Goal: Task Accomplishment & Management: Complete application form

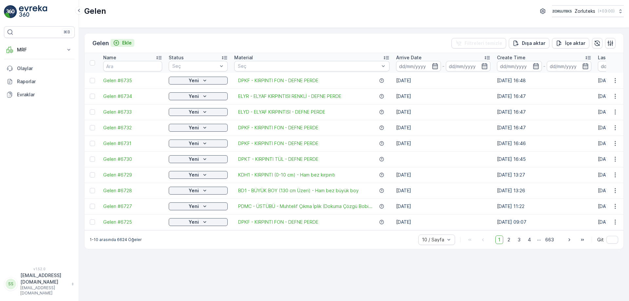
click at [125, 46] on p "Ekle" at bounding box center [127, 43] width 10 height 7
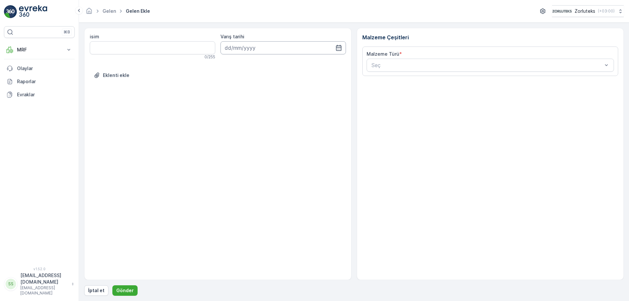
click at [305, 48] on input at bounding box center [284, 47] width 126 height 13
click at [244, 98] on div "7" at bounding box center [243, 102] width 10 height 10
type input "[DATE]"
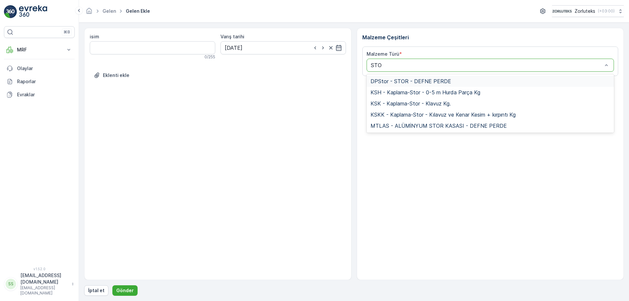
type input "STOR"
click at [423, 81] on span "DPStor - STOR - DEFNE PERDE" at bounding box center [411, 81] width 81 height 6
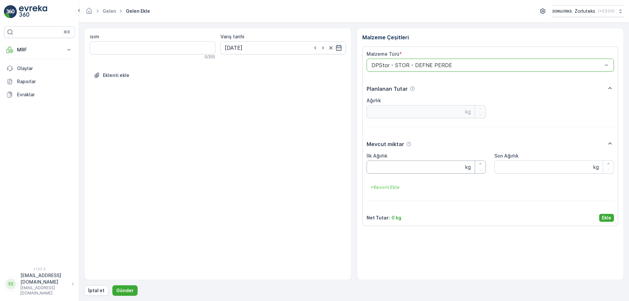
click at [384, 167] on Ağırlık "İlk Ağırlık" at bounding box center [427, 167] width 120 height 13
click at [388, 167] on Ağırlık "İlk Ağırlık" at bounding box center [427, 167] width 120 height 13
type Ağırlık "180.5"
click at [608, 218] on p "Ekle" at bounding box center [607, 218] width 10 height 7
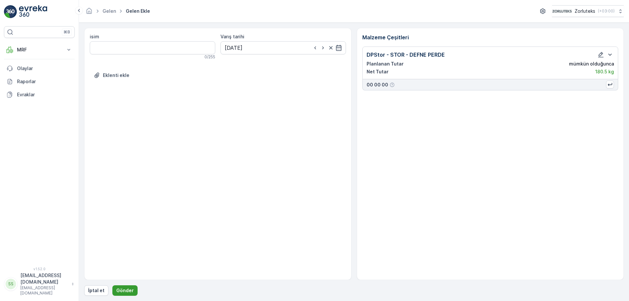
click at [125, 290] on p "Gönder" at bounding box center [124, 290] width 17 height 7
